Goal: Task Accomplishment & Management: Complete application form

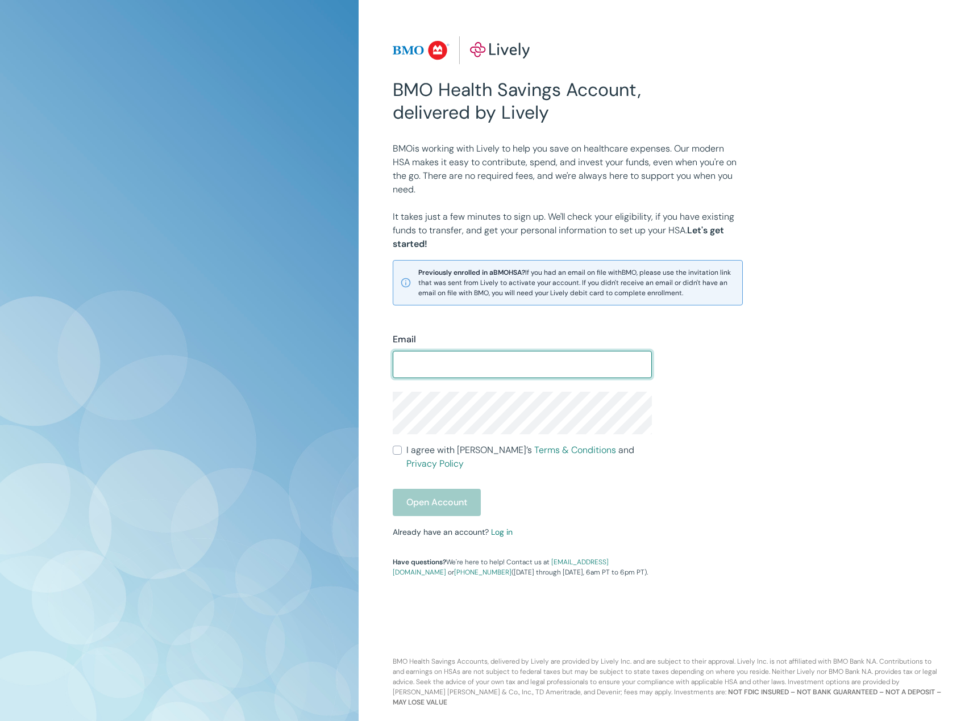
click at [415, 368] on input "Email" at bounding box center [522, 364] width 259 height 23
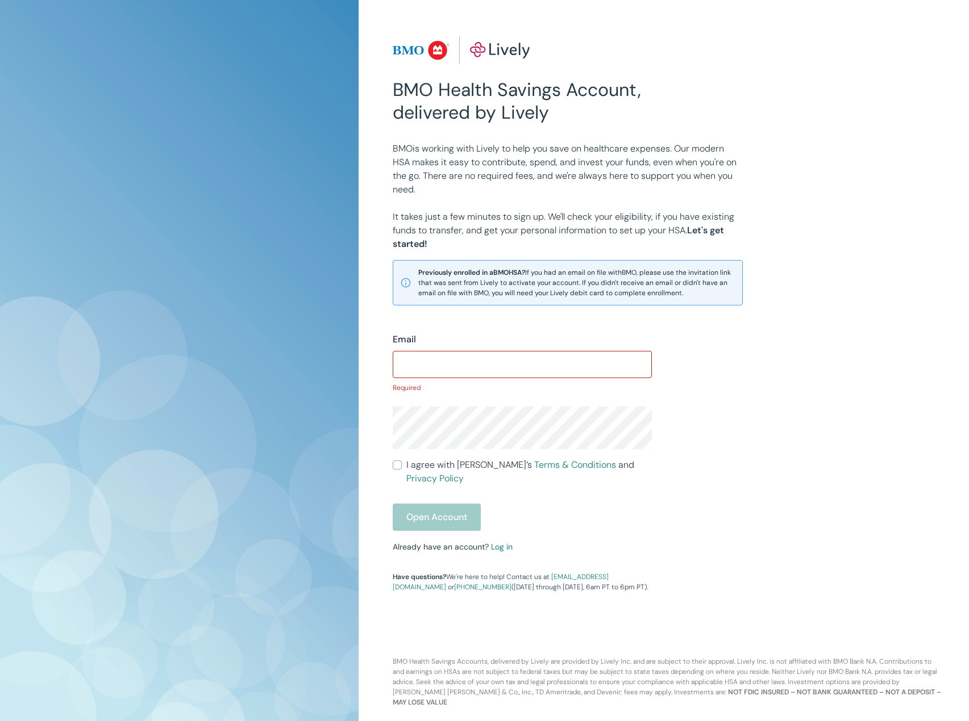
click at [400, 453] on form "Email ​ Required I agree with Lively’s Terms & Conditions and Privacy Policy Op…" at bounding box center [522, 432] width 259 height 198
click at [397, 470] on input "I agree with Lively’s Terms & Conditions and Privacy Policy" at bounding box center [397, 465] width 9 height 9
checkbox input "true"
click at [419, 361] on input "Email" at bounding box center [522, 364] width 259 height 23
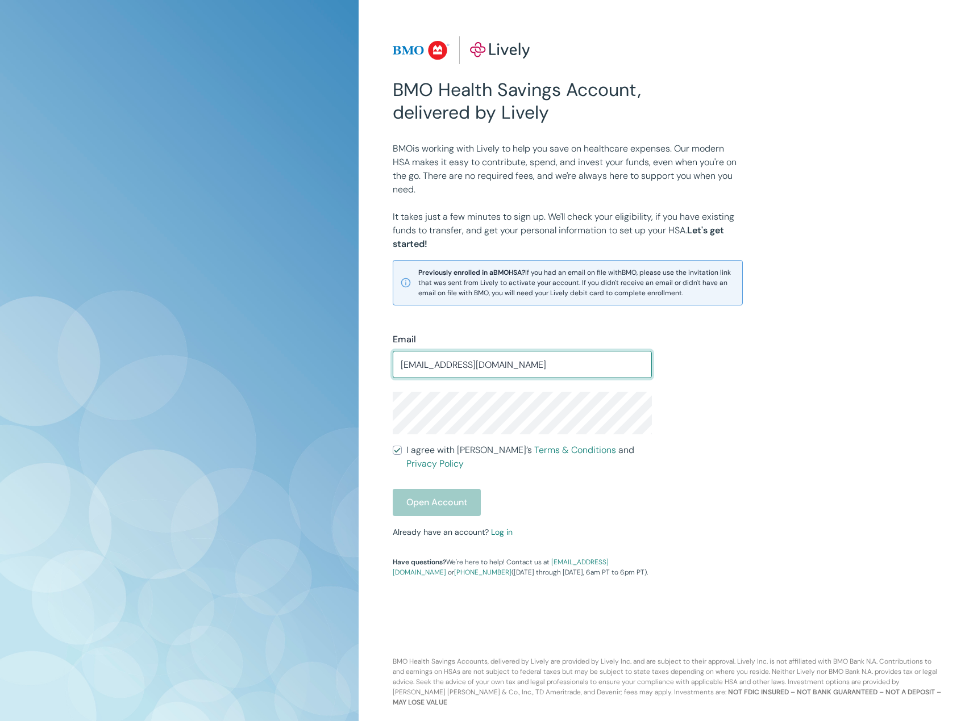
type input "[EMAIL_ADDRESS][DOMAIN_NAME]"
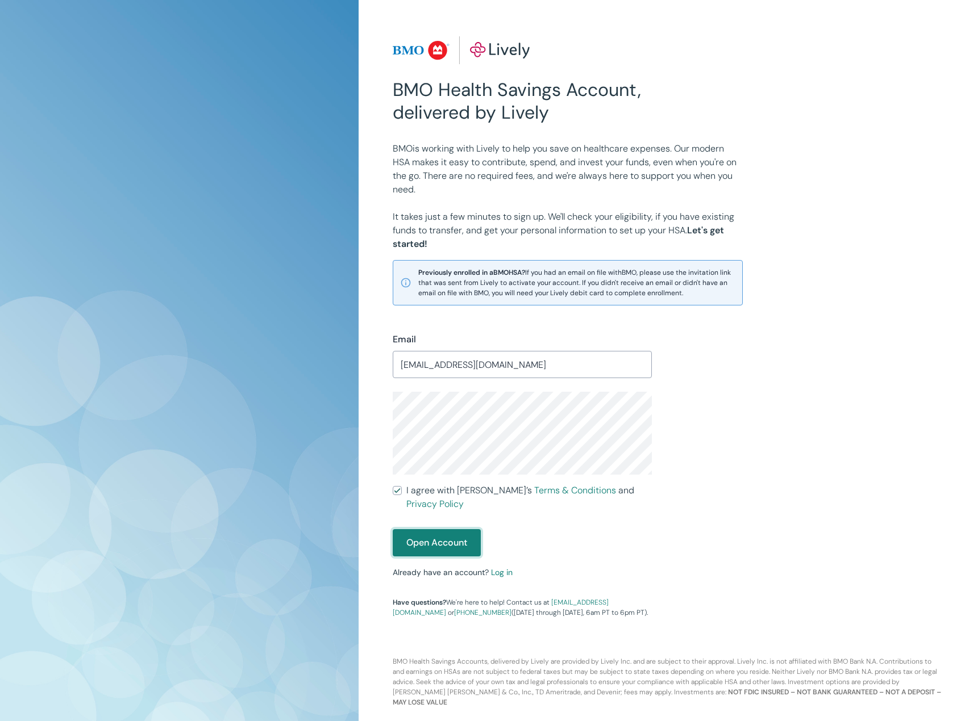
click at [443, 531] on button "Open Account" at bounding box center [437, 542] width 88 height 27
